Goal: Task Accomplishment & Management: Complete application form

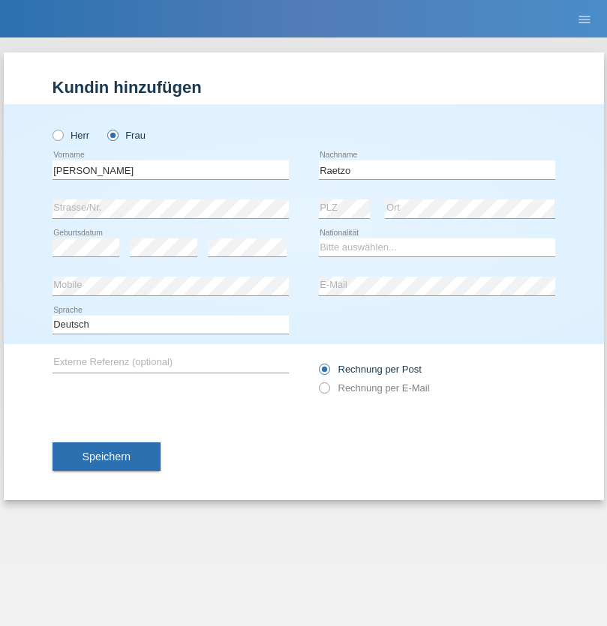
type input "Raetzo"
select select "CH"
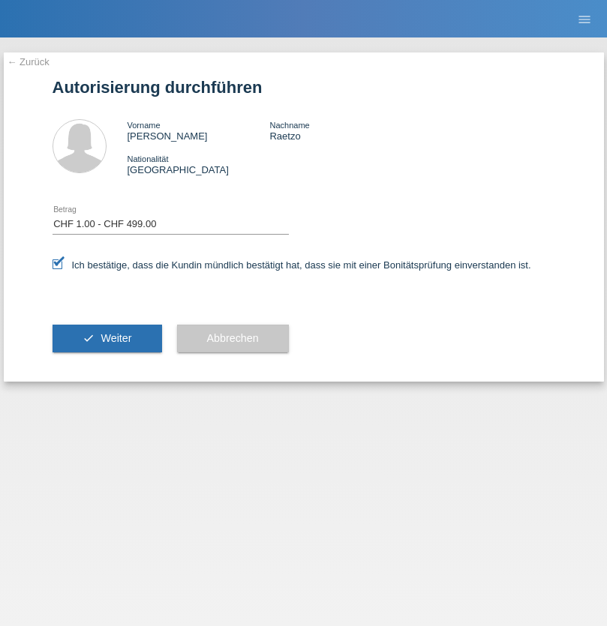
select select "1"
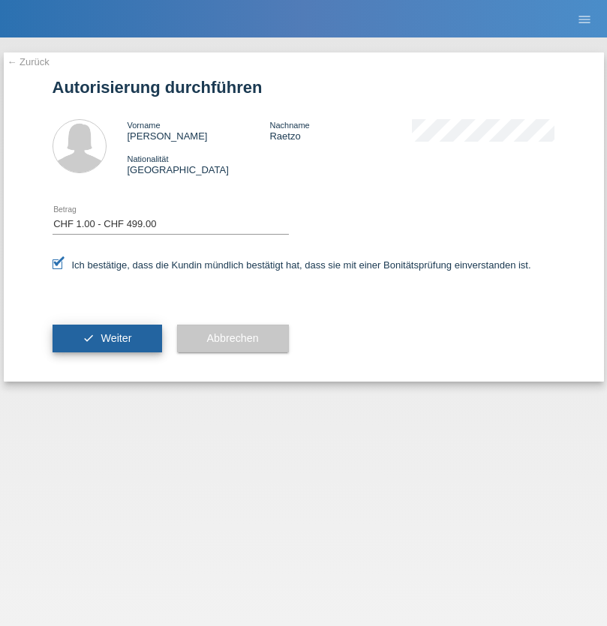
click at [107, 338] on span "Weiter" at bounding box center [116, 338] width 31 height 12
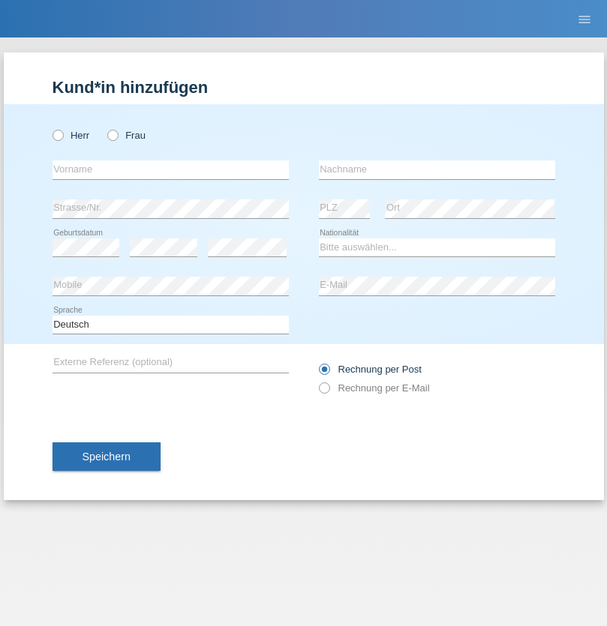
radio input "true"
click at [170, 170] on input "text" at bounding box center [171, 170] width 236 height 19
type input "[PERSON_NAME]"
click at [437, 170] on input "text" at bounding box center [437, 170] width 236 height 19
type input "Atila"
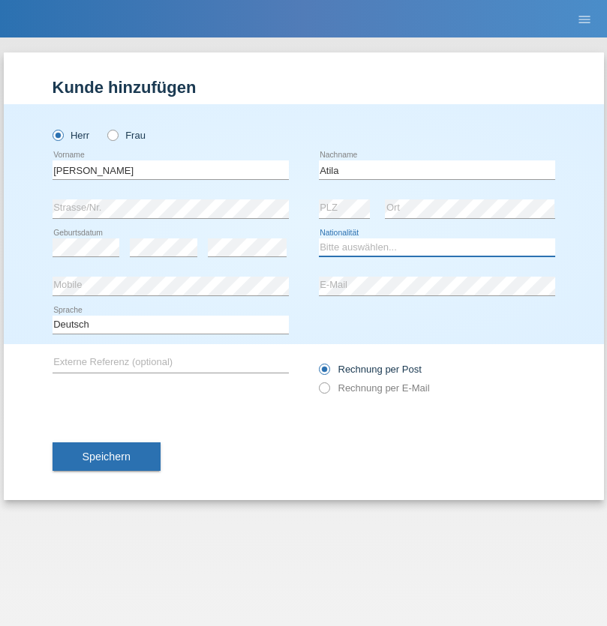
select select "SK"
select select "C"
select select "22"
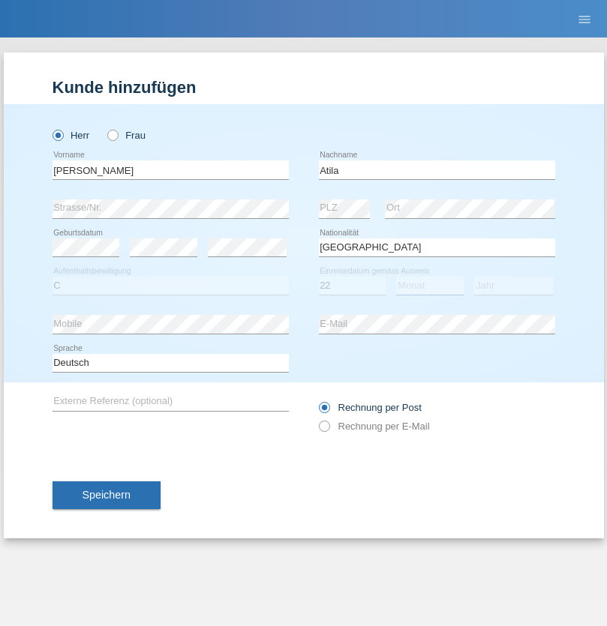
select select "08"
select select "2021"
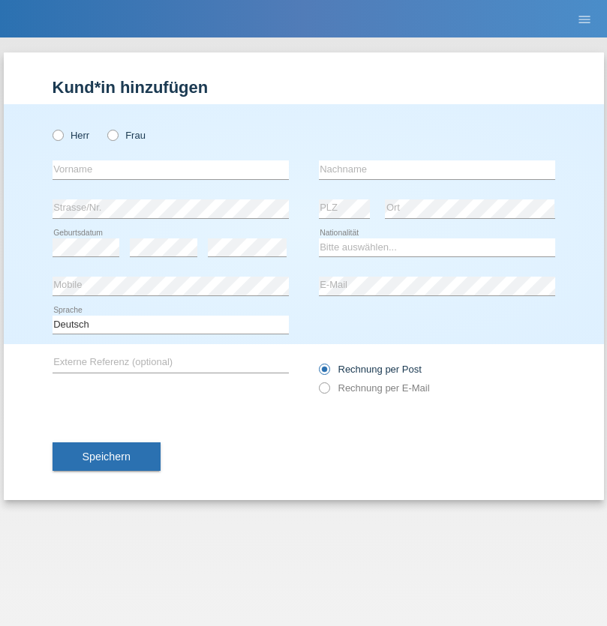
radio input "true"
click at [170, 170] on input "text" at bounding box center [171, 170] width 236 height 19
type input "Melanie"
click at [437, 170] on input "text" at bounding box center [437, 170] width 236 height 19
type input "Raetzo"
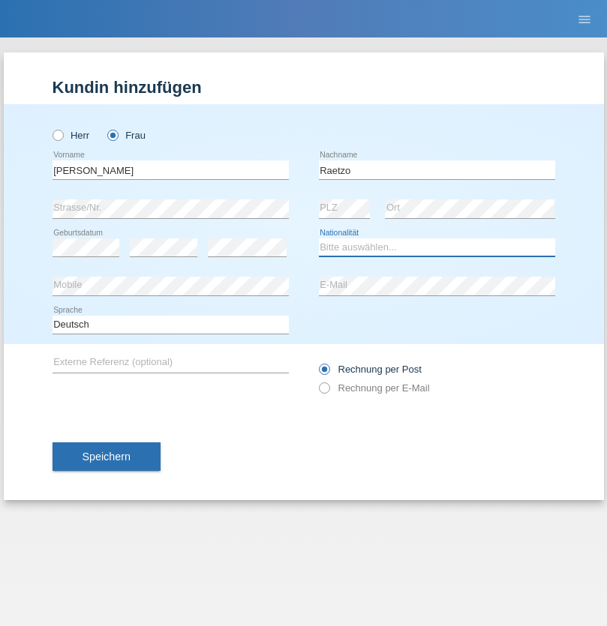
select select "CH"
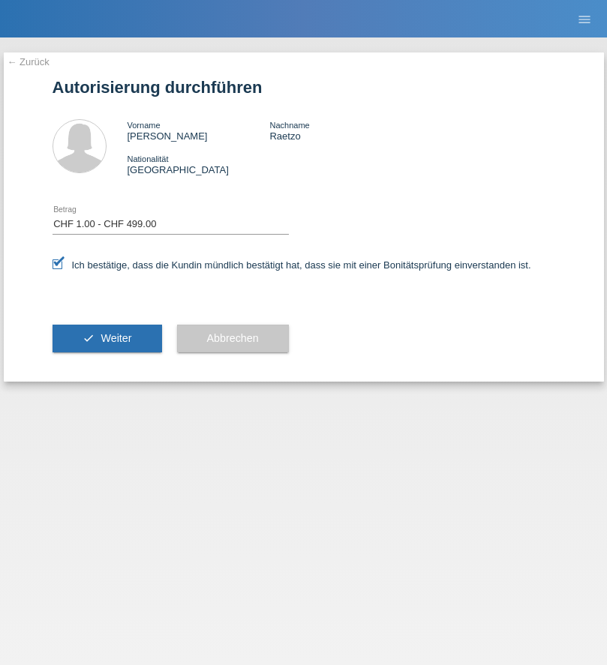
select select "1"
click at [107, 338] on span "Weiter" at bounding box center [116, 338] width 31 height 12
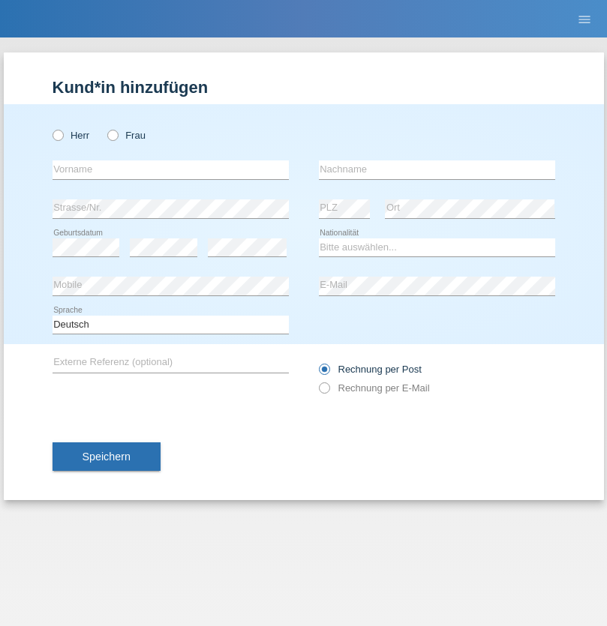
radio input "true"
click at [170, 170] on input "text" at bounding box center [171, 170] width 236 height 19
type input "Nenad"
click at [437, 170] on input "text" at bounding box center [437, 170] width 236 height 19
type input "Raukovic"
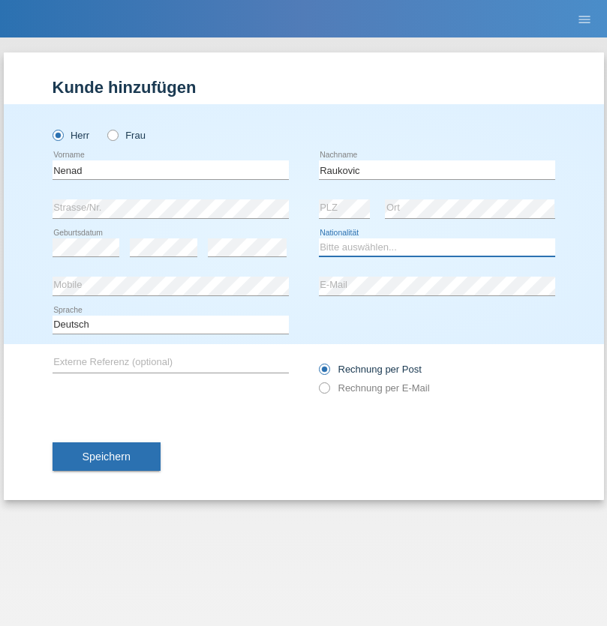
select select "RS"
select select "C"
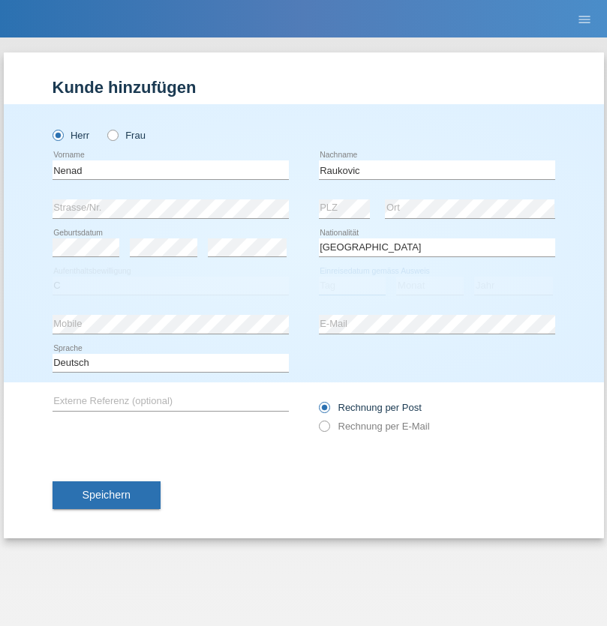
select select "06"
select select "03"
select select "2020"
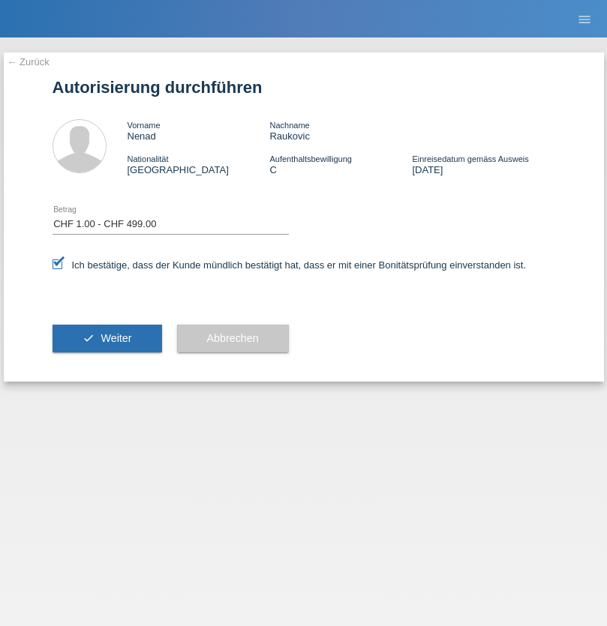
select select "1"
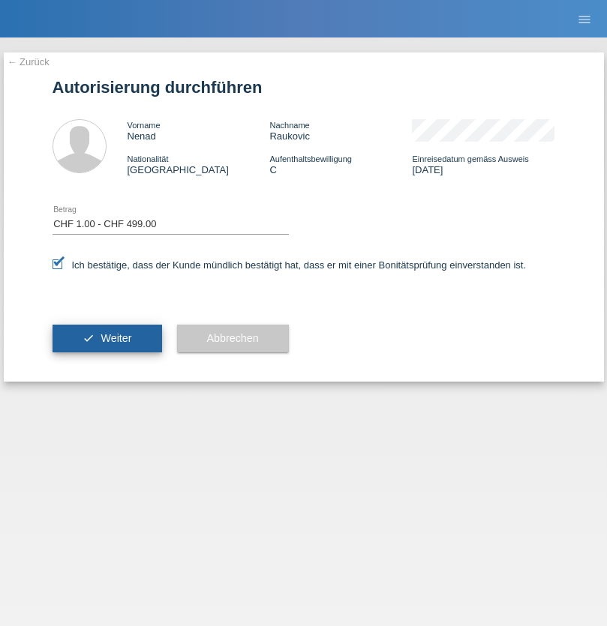
click at [107, 338] on span "Weiter" at bounding box center [116, 338] width 31 height 12
